Goal: Transaction & Acquisition: Purchase product/service

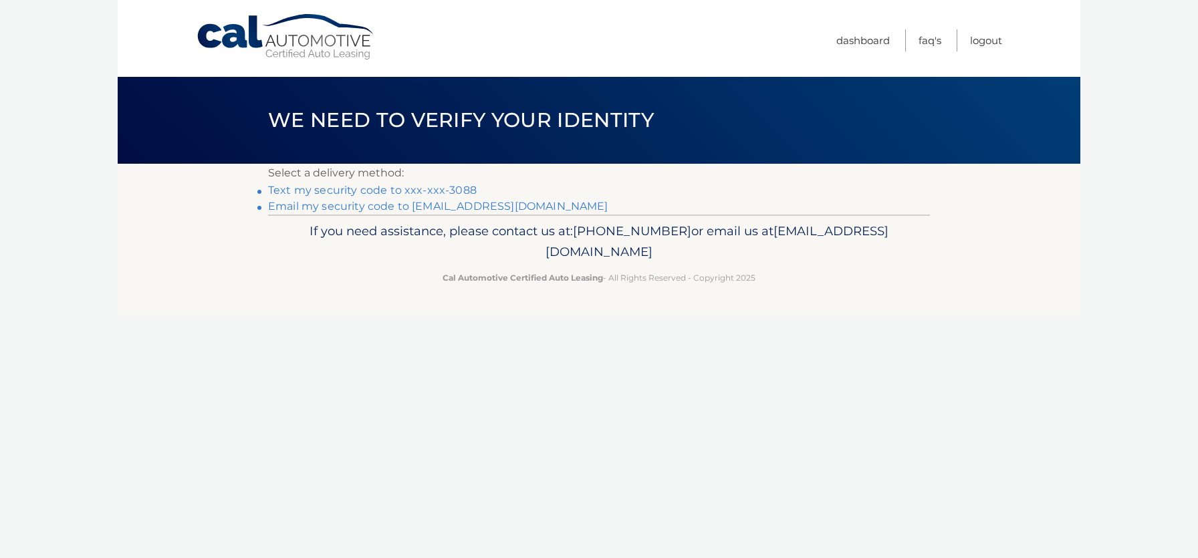
click at [517, 201] on link "Email my security code to t******@optonline.net" at bounding box center [438, 206] width 340 height 13
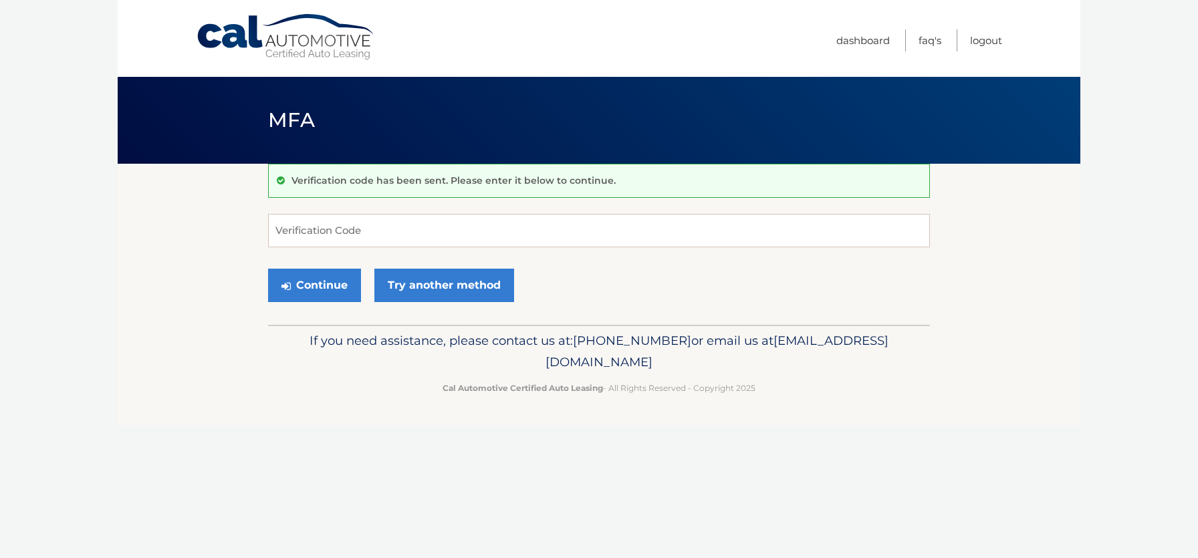
click at [424, 192] on div "Verification code has been sent. Please enter it below to continue." at bounding box center [599, 181] width 662 height 34
click at [407, 227] on input "Verification Code" at bounding box center [599, 230] width 662 height 33
click at [339, 229] on input "Verification Code" at bounding box center [599, 230] width 662 height 33
click at [367, 187] on div "Verification code has been sent. Please enter it below to continue." at bounding box center [599, 181] width 662 height 34
click at [434, 299] on link "Try another method" at bounding box center [444, 285] width 140 height 33
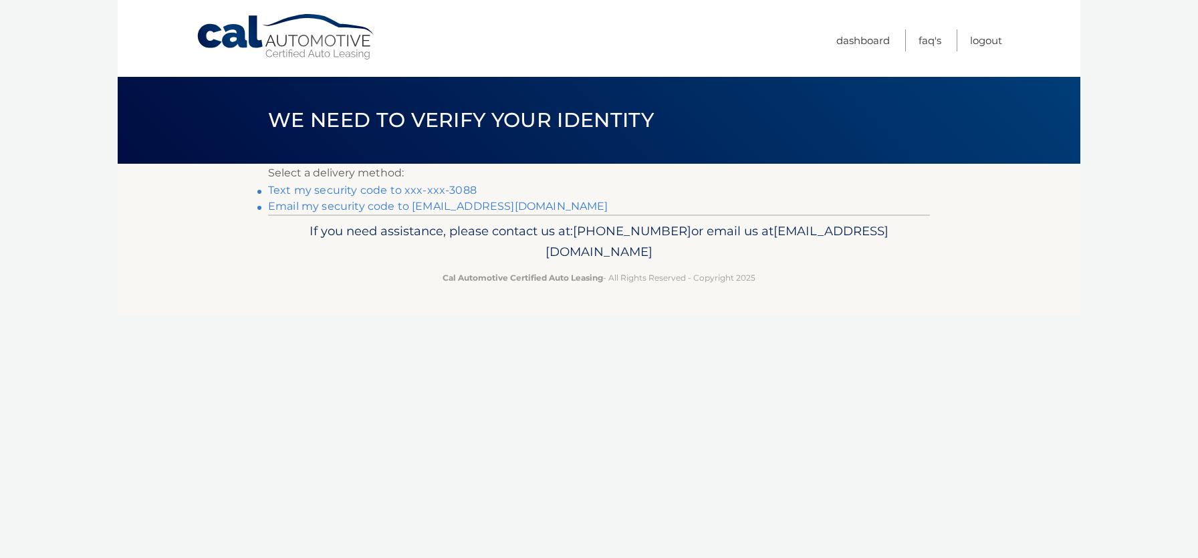
click at [388, 192] on link "Text my security code to xxx-xxx-3088" at bounding box center [372, 190] width 209 height 13
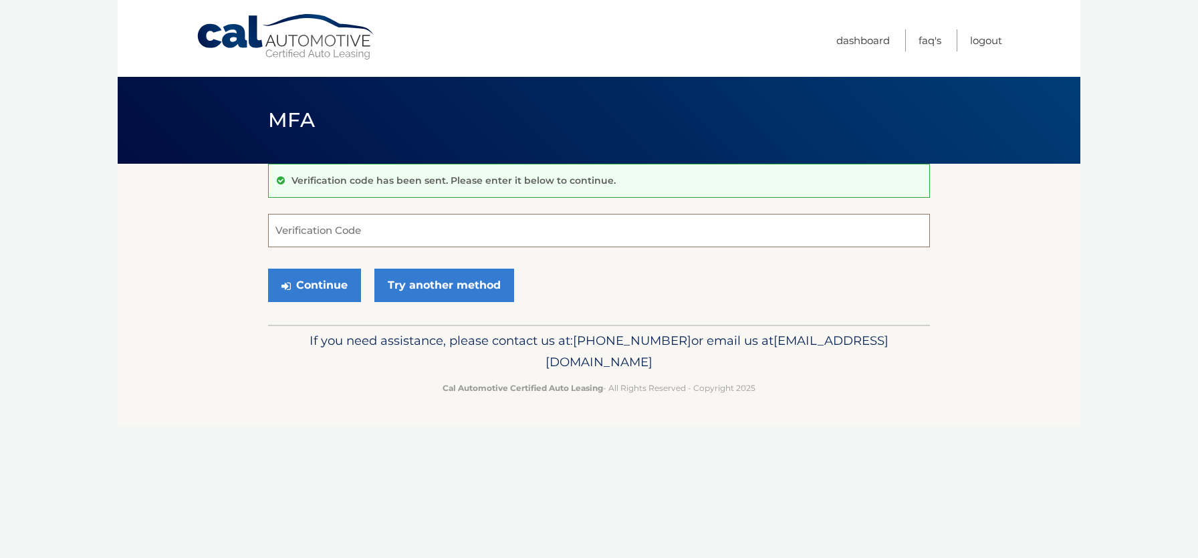
click at [354, 234] on input "Verification Code" at bounding box center [599, 230] width 662 height 33
type input "253347"
click at [336, 289] on button "Continue" at bounding box center [314, 285] width 93 height 33
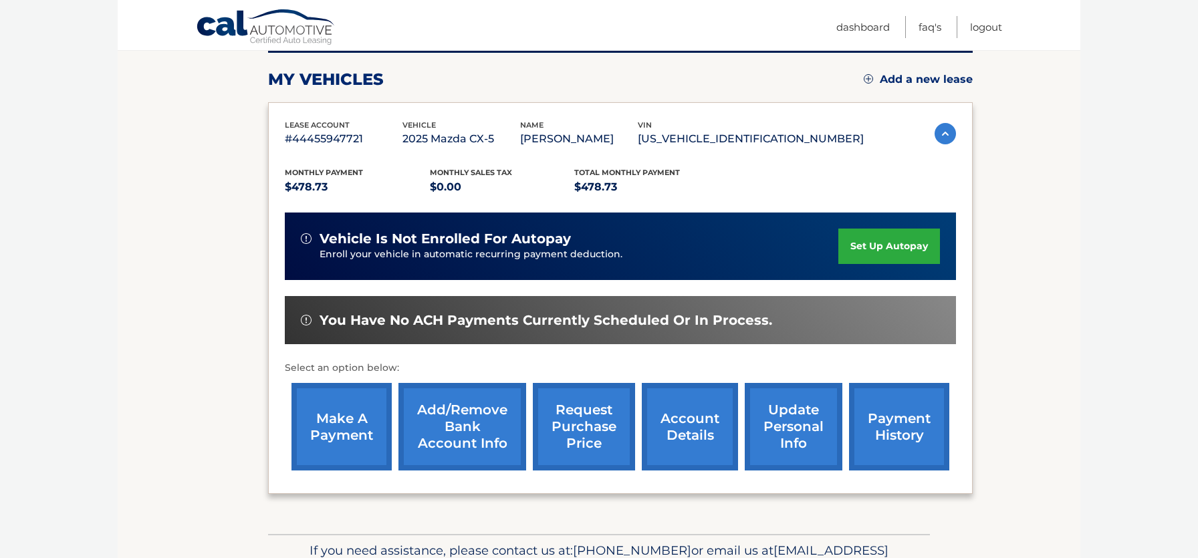
scroll to position [172, 0]
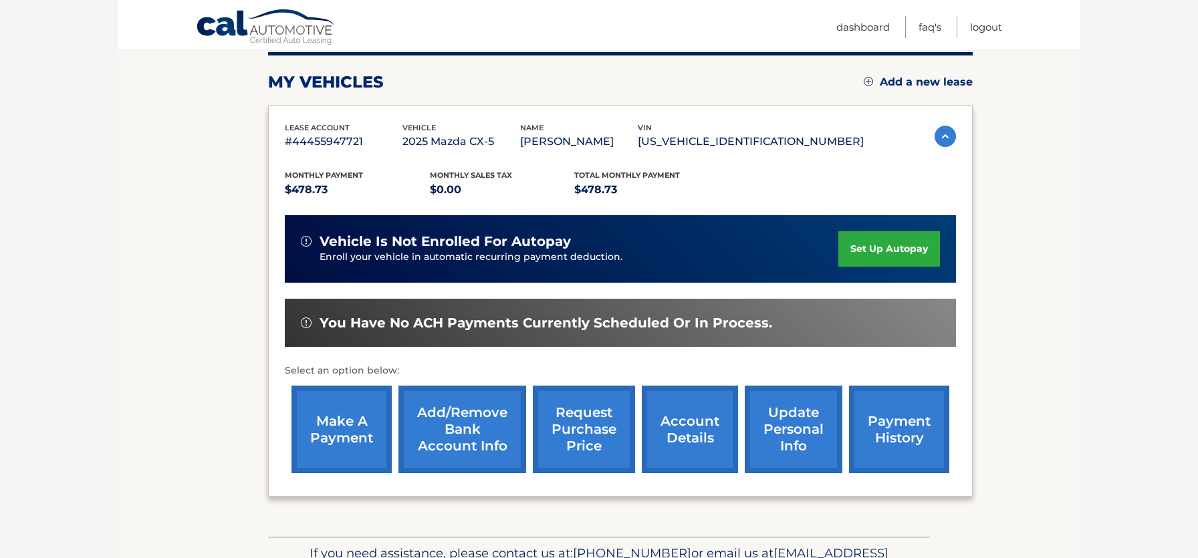
click at [380, 425] on link "make a payment" at bounding box center [341, 430] width 100 height 88
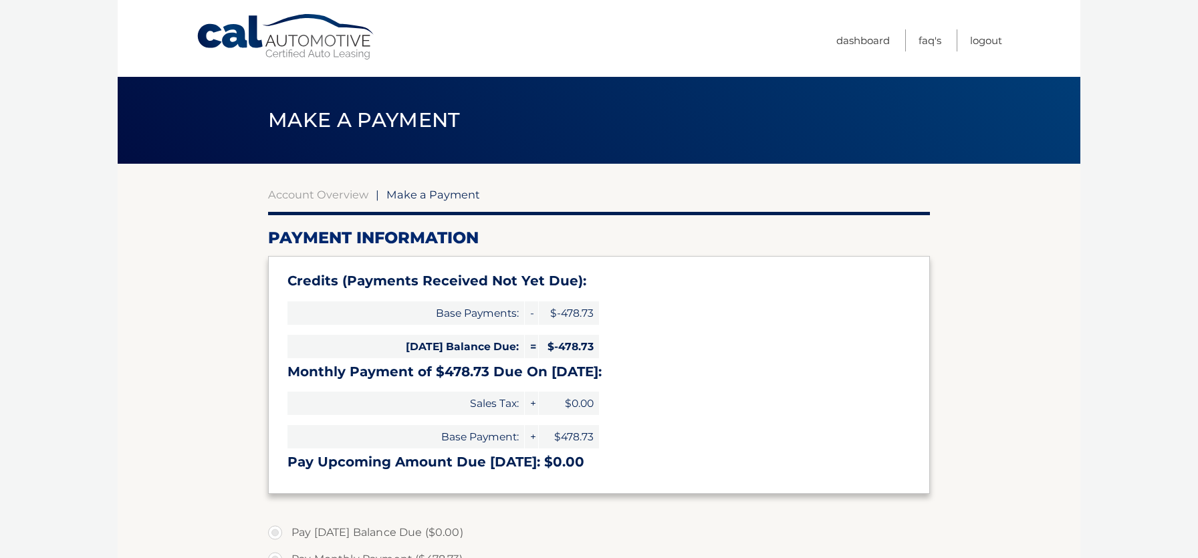
select select "MGM2NTc0M2EtZjZjNC00NDNkLWIwMDctOGQ1NWM3ZDc5YjAy"
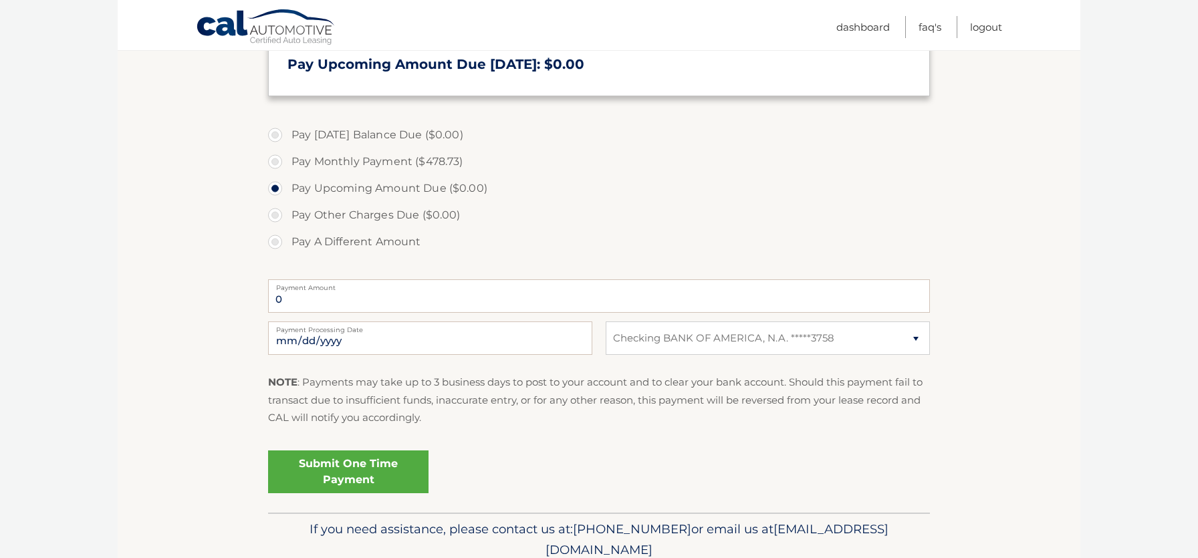
scroll to position [394, 0]
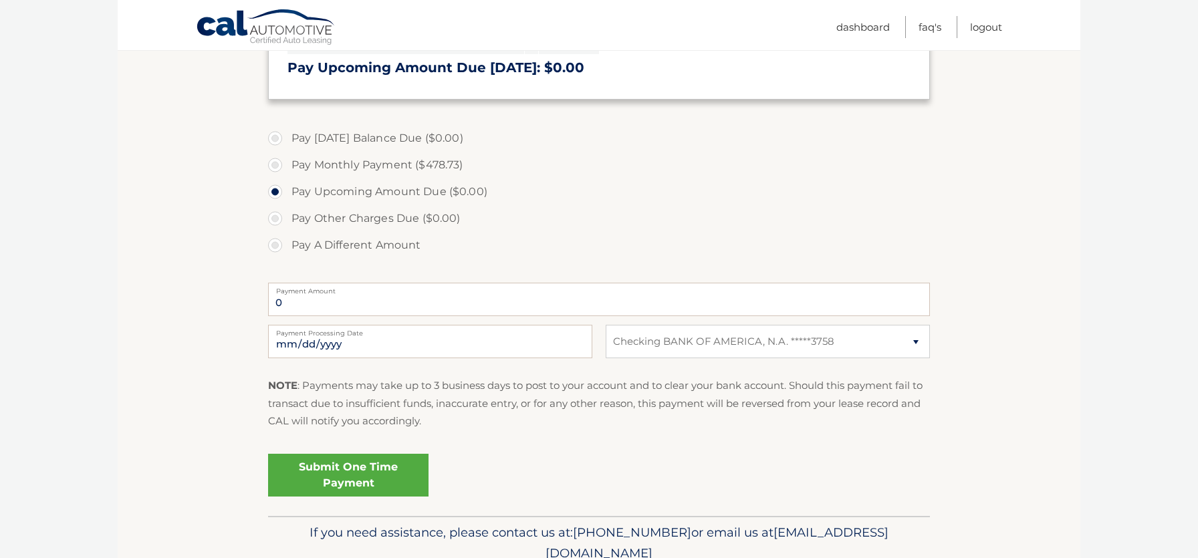
click at [347, 481] on link "Submit One Time Payment" at bounding box center [348, 475] width 160 height 43
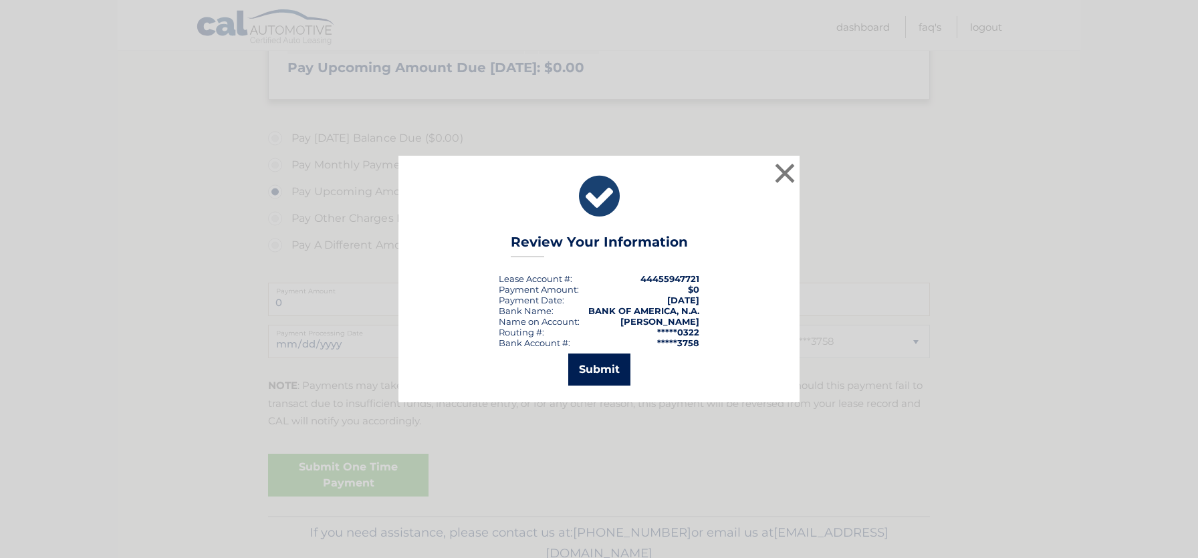
click at [613, 368] on button "Submit" at bounding box center [599, 370] width 62 height 32
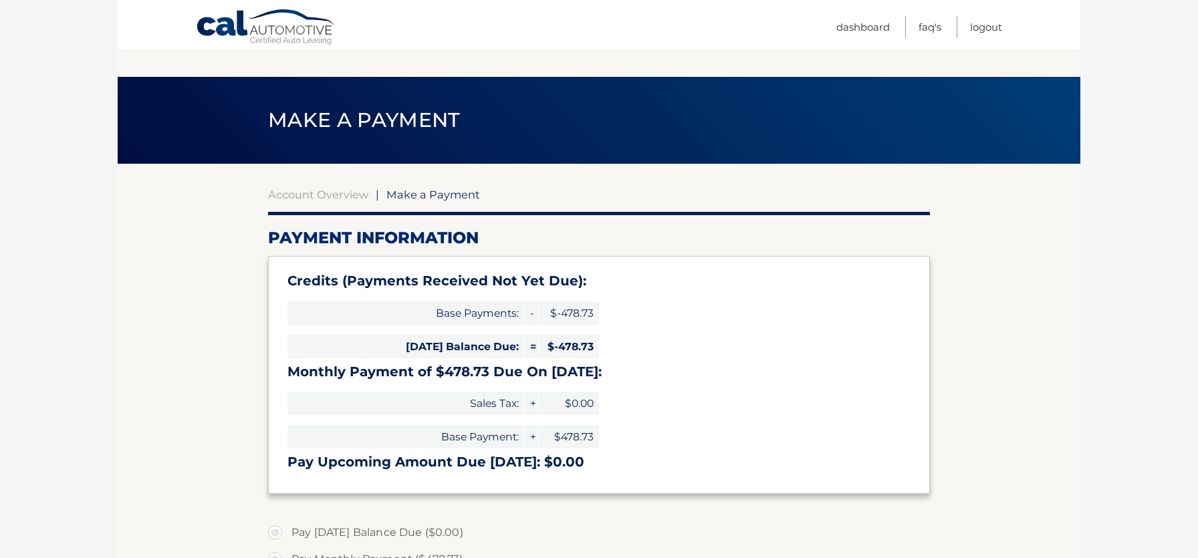
select select "MGM2NTc0M2EtZjZjNC00NDNkLWIwMDctOGQ1NWM3ZDc5YjAy"
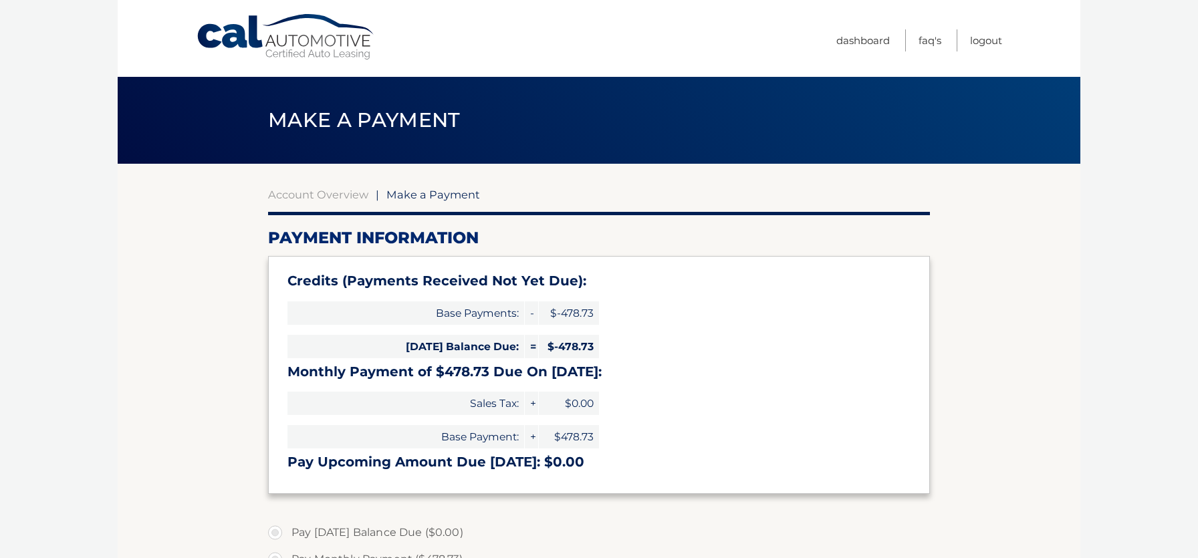
click at [422, 199] on span "Make a Payment" at bounding box center [433, 194] width 94 height 13
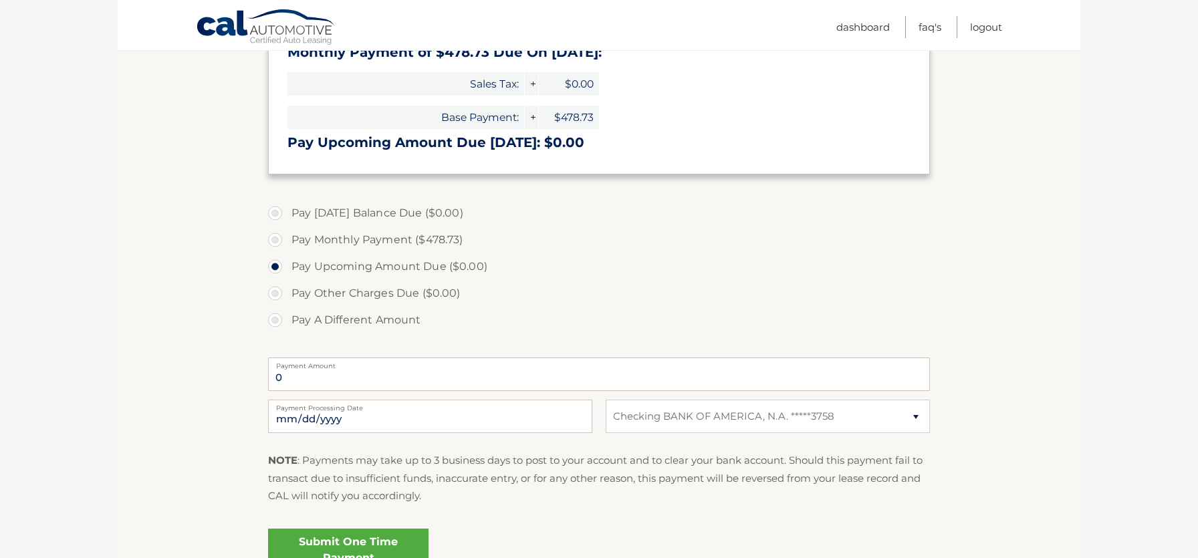
scroll to position [454, 0]
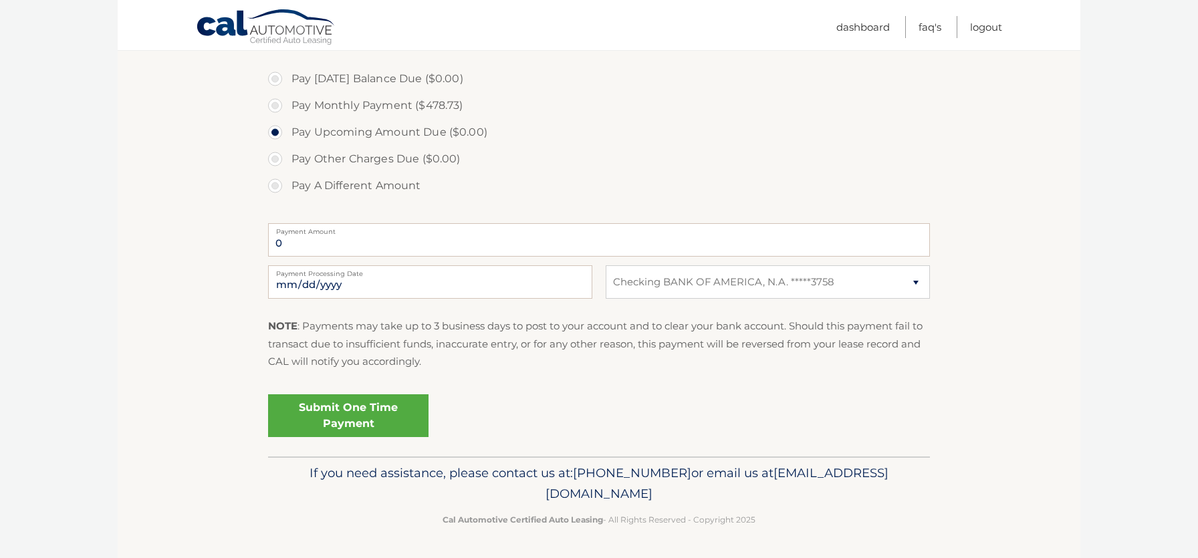
click at [281, 106] on label "Pay Monthly Payment ($478.73)" at bounding box center [599, 105] width 662 height 27
click at [281, 106] on input "Pay Monthly Payment ($478.73)" at bounding box center [279, 102] width 13 height 21
radio input "true"
type input "478.73"
click at [369, 408] on link "Submit One Time Payment" at bounding box center [348, 415] width 160 height 43
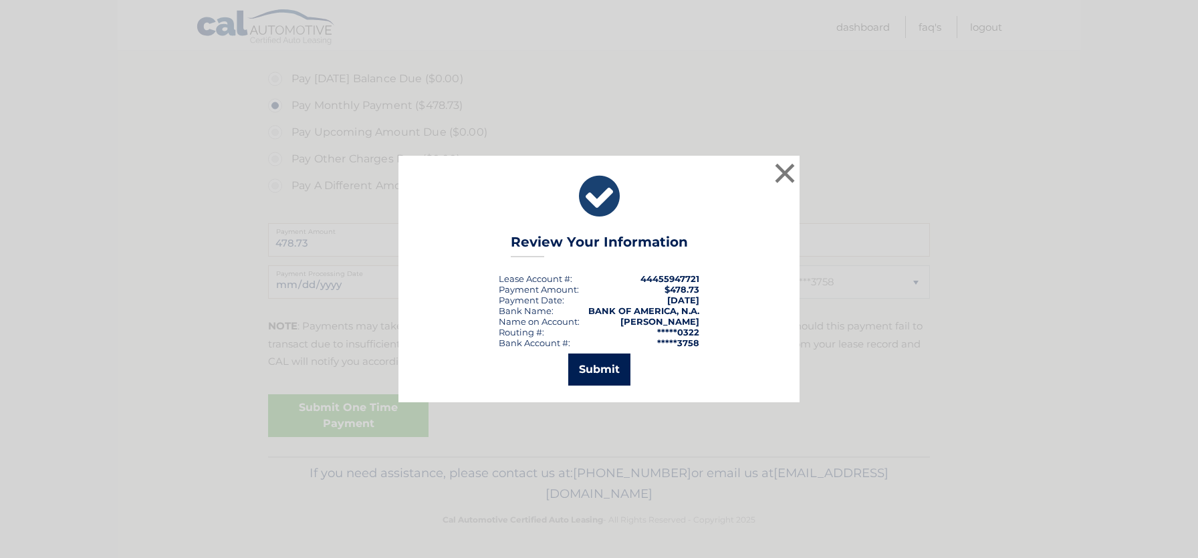
click at [610, 370] on button "Submit" at bounding box center [599, 370] width 62 height 32
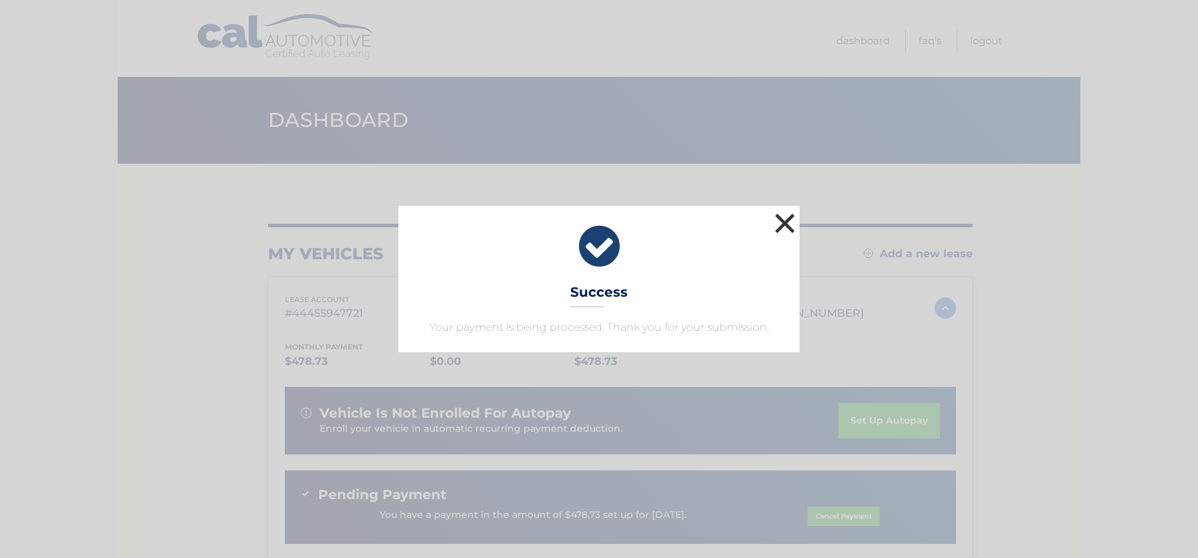
click at [786, 220] on button "×" at bounding box center [784, 223] width 27 height 27
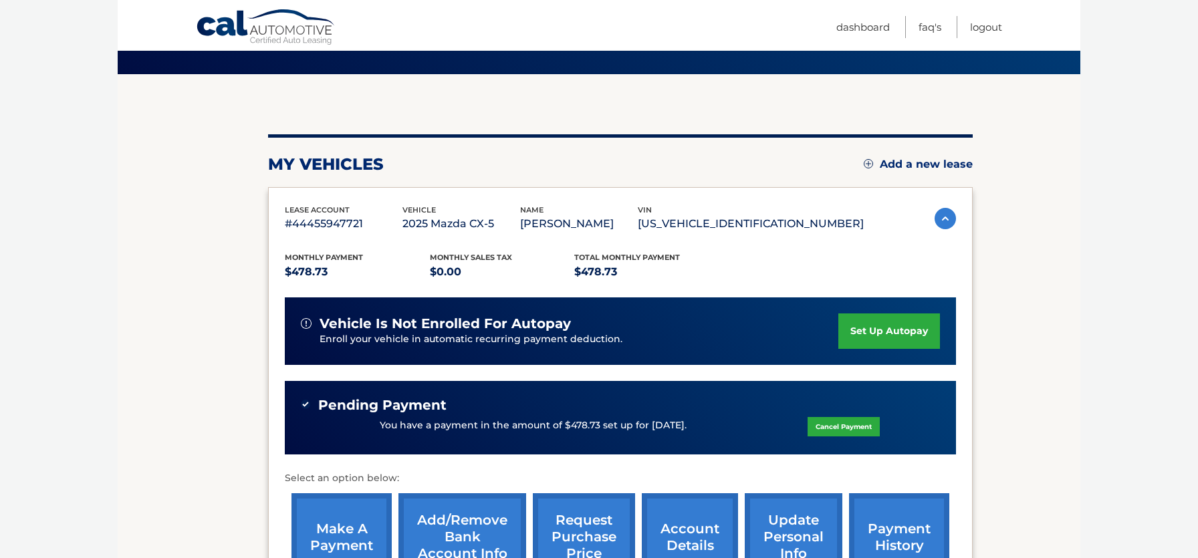
scroll to position [11, 0]
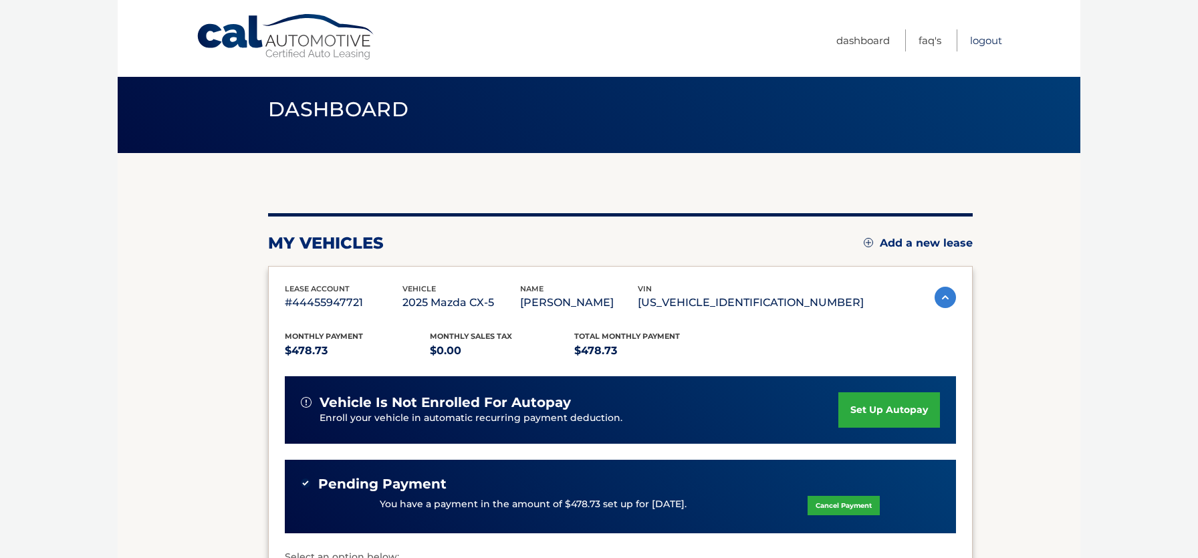
click at [985, 35] on link "Logout" at bounding box center [986, 40] width 32 height 22
